Goal: Task Accomplishment & Management: Complete application form

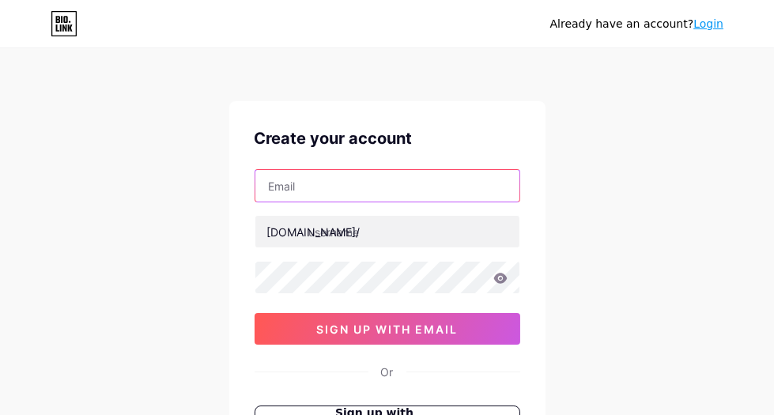
click at [474, 177] on input "text" at bounding box center [387, 186] width 264 height 32
paste input "[EMAIL_ADDRESS][DOMAIN_NAME]"
type input "[EMAIL_ADDRESS][DOMAIN_NAME]"
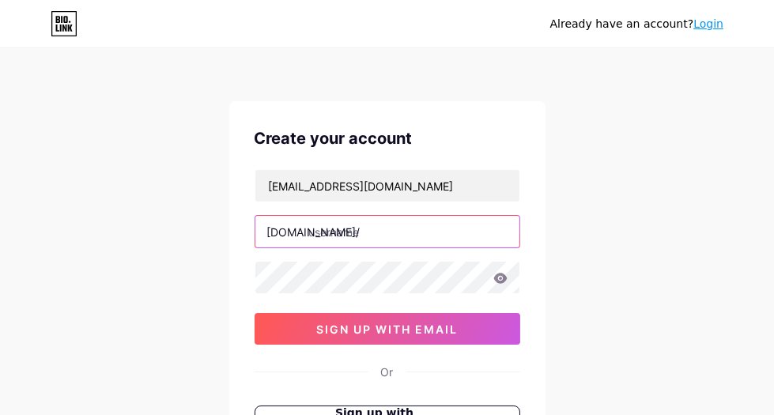
click at [492, 237] on input "text" at bounding box center [387, 232] width 264 height 32
paste input "vicplasholdings"
type input "vicplasholdings"
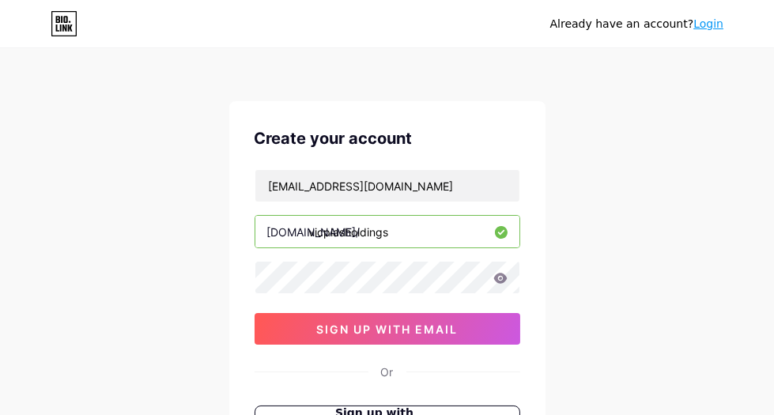
click at [619, 213] on div "Already have an account? Login Create your account [EMAIL_ADDRESS][DOMAIN_NAME]…" at bounding box center [387, 302] width 774 height 605
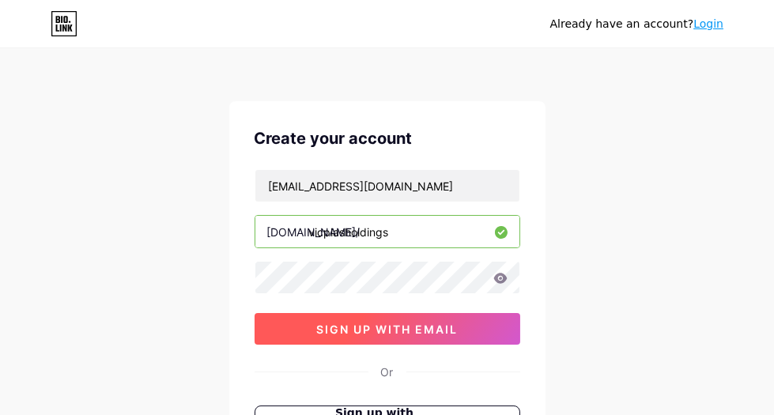
click at [443, 323] on span "sign up with email" at bounding box center [386, 329] width 141 height 13
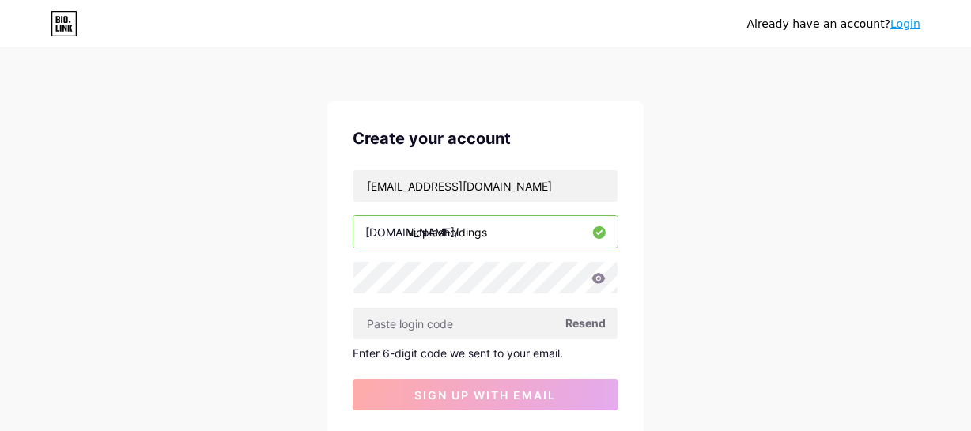
click at [598, 324] on span "Resend" at bounding box center [585, 323] width 40 height 17
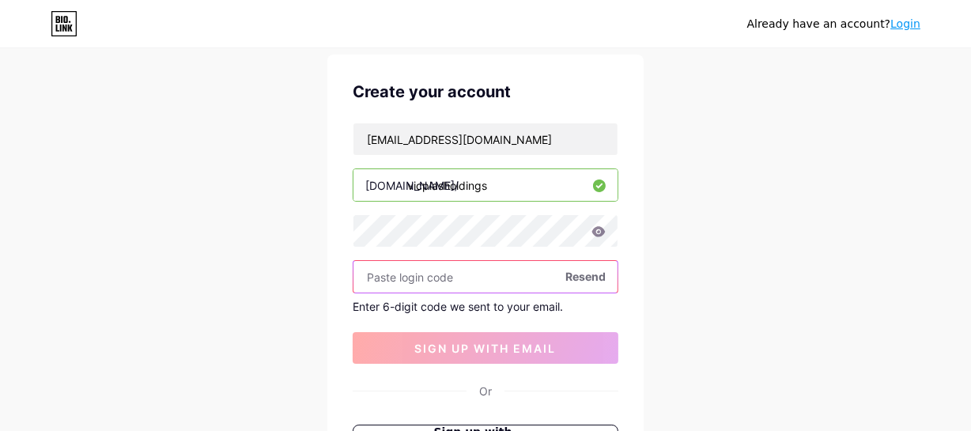
scroll to position [71, 0]
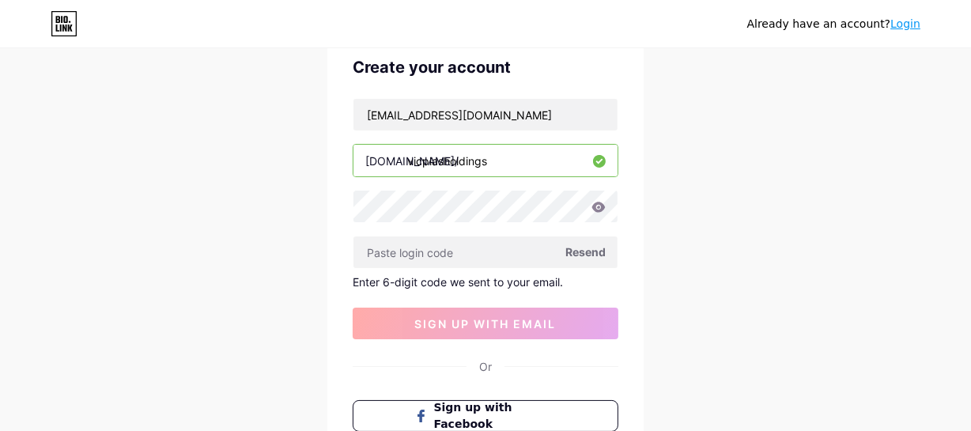
click at [568, 252] on span "Resend" at bounding box center [585, 251] width 40 height 17
paste input "815562"
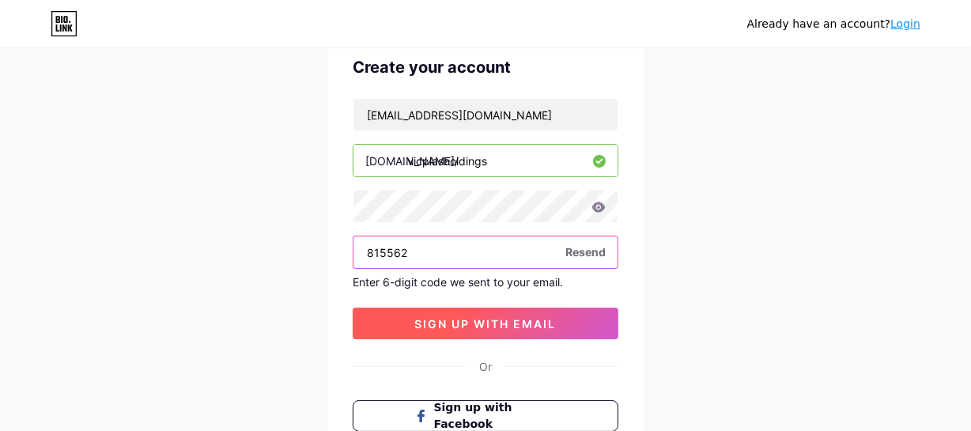
type input "815562"
click at [482, 323] on span "sign up with email" at bounding box center [485, 323] width 141 height 13
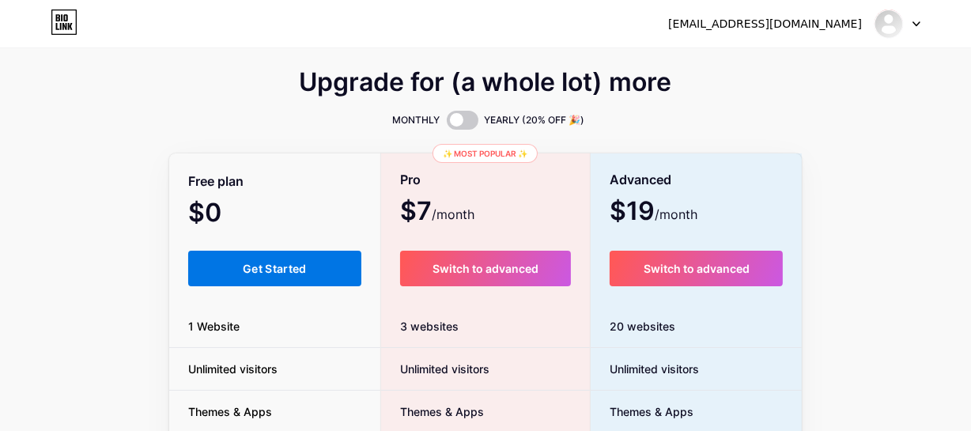
click at [308, 258] on button "Get Started" at bounding box center [274, 269] width 173 height 36
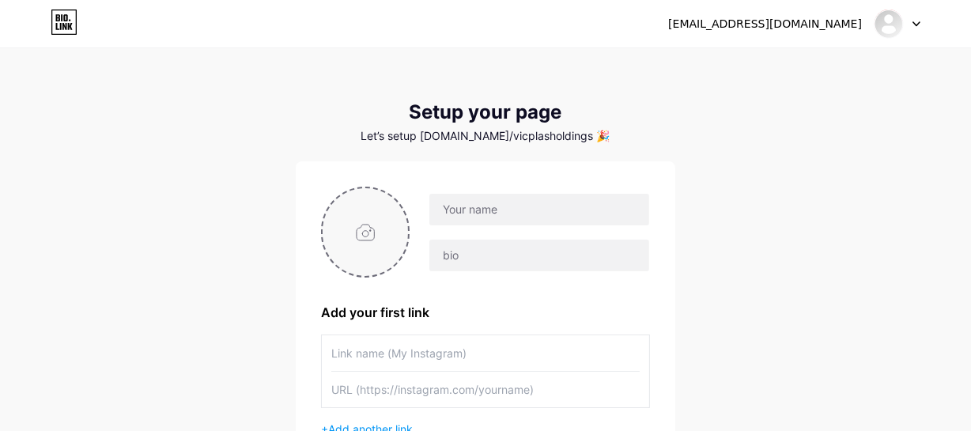
click at [379, 254] on input "file" at bounding box center [365, 232] width 85 height 88
type input "C:\fakepath\Desain tanpa judul (6).png"
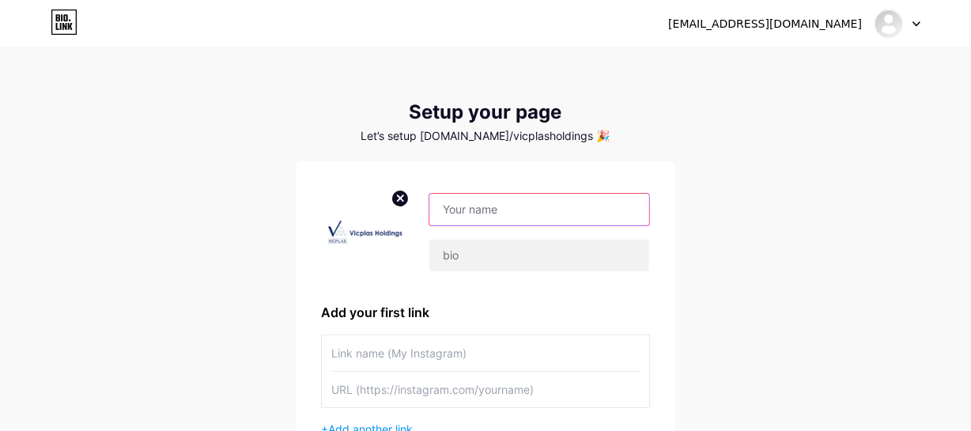
click at [540, 209] on input "text" at bounding box center [539, 210] width 220 height 32
click at [532, 217] on input "F" at bounding box center [539, 210] width 220 height 32
paste input "Vicplas Holdings"
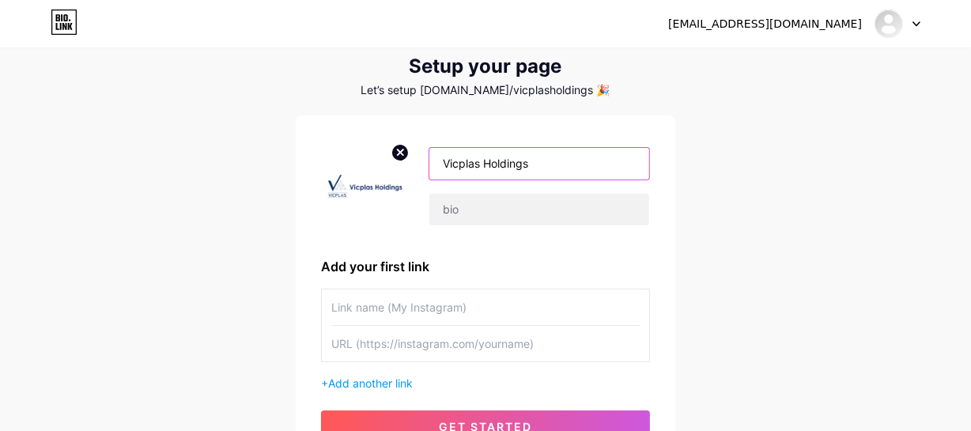
scroll to position [71, 0]
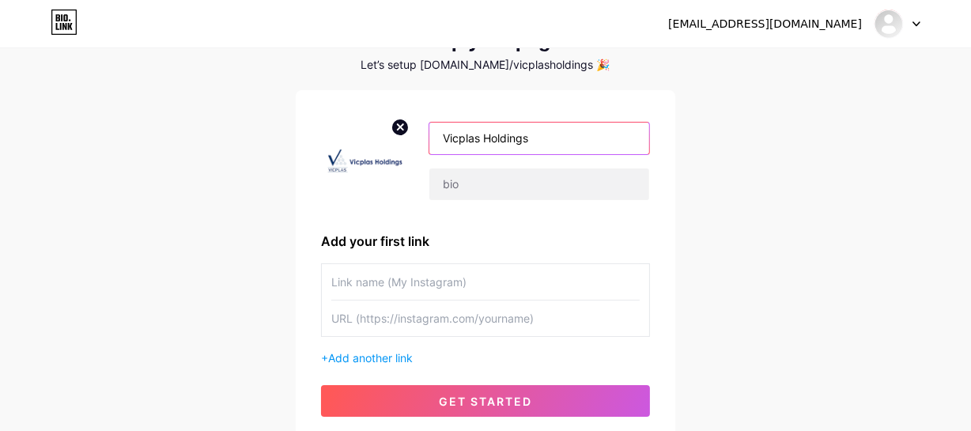
type input "Vicplas Holdings"
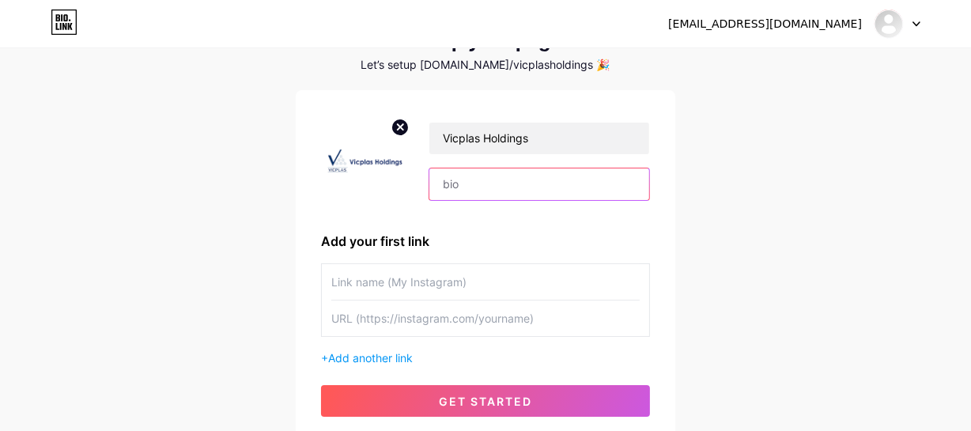
click at [514, 190] on input "text" at bounding box center [539, 184] width 220 height 32
paste input "With first-rate hydro-agriculture solutions in [GEOGRAPHIC_DATA] since [DATE], …"
type input "With first-rate hydro-agriculture solutions in [GEOGRAPHIC_DATA] since [DATE], …"
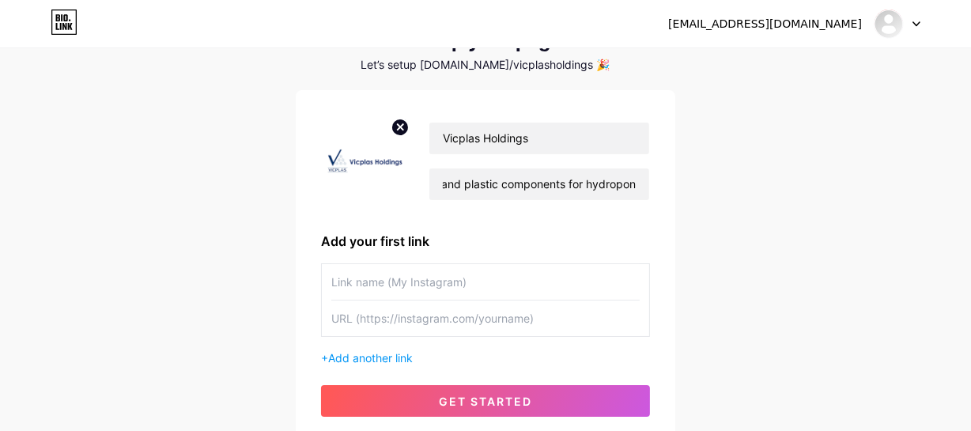
scroll to position [0, 0]
click at [390, 280] on input "text" at bounding box center [485, 282] width 308 height 36
paste input "Hydroponic System [GEOGRAPHIC_DATA]"
type input "Hydroponic System [GEOGRAPHIC_DATA]"
click at [411, 323] on input "text" at bounding box center [485, 318] width 308 height 36
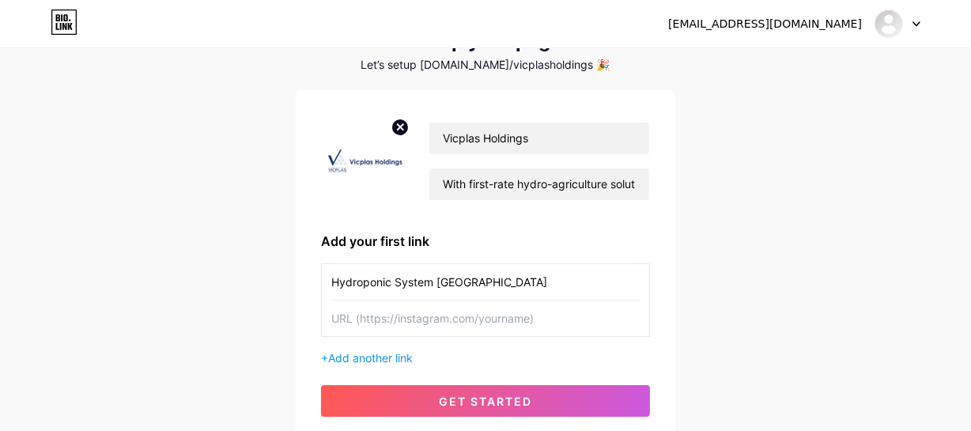
paste input "[URL][DOMAIN_NAME]"
type input "[URL][DOMAIN_NAME]"
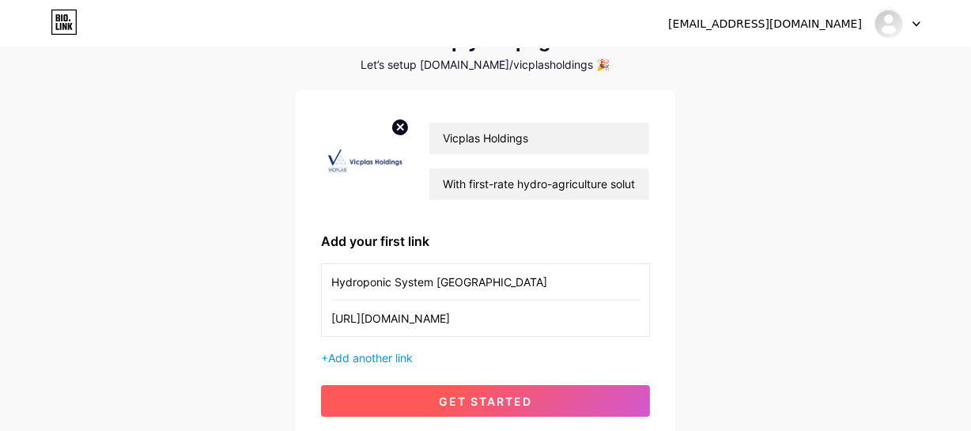
click at [470, 402] on span "get started" at bounding box center [485, 400] width 93 height 13
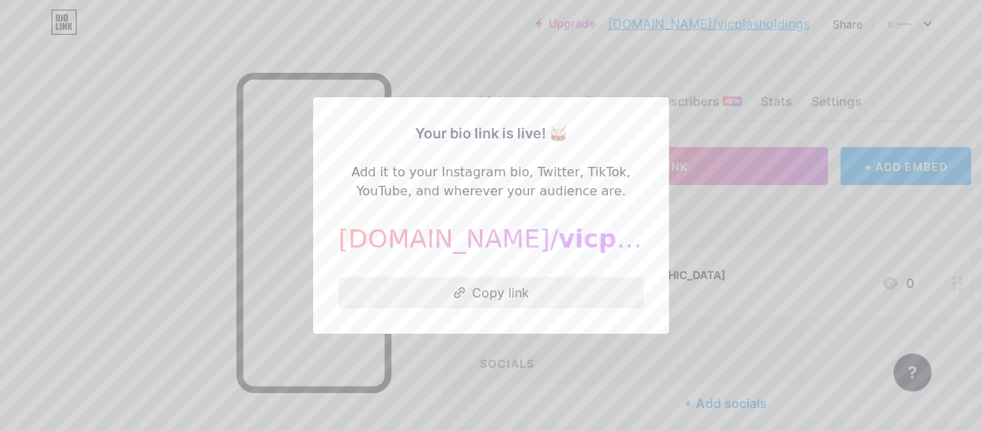
click at [473, 295] on button "Copy link" at bounding box center [490, 293] width 305 height 32
